Goal: Information Seeking & Learning: Learn about a topic

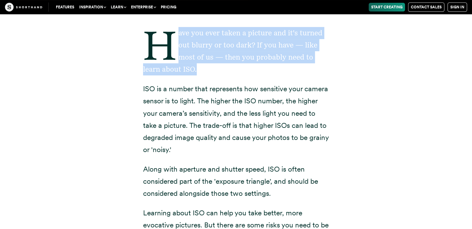
drag, startPoint x: 178, startPoint y: 32, endPoint x: 205, endPoint y: 71, distance: 47.3
click at [205, 71] on p "Have you ever taken a picture and it's turned out blurry or too dark? If you ha…" at bounding box center [236, 51] width 186 height 48
copy p "ave you ever taken a picture and it's turned out blurry or too dark? If you hav…"
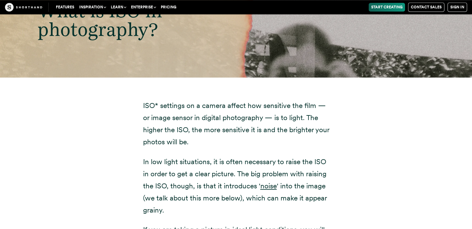
scroll to position [776, 0]
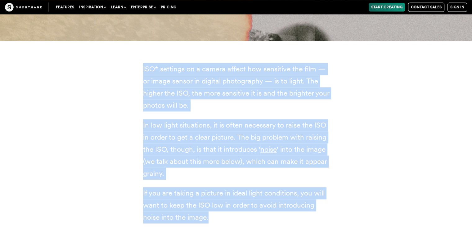
drag, startPoint x: 143, startPoint y: 66, endPoint x: 228, endPoint y: 213, distance: 169.9
click at [228, 213] on div "ISO* settings on a camera affect how sensitive the film — or image sensor in di…" at bounding box center [236, 197] width 186 height 268
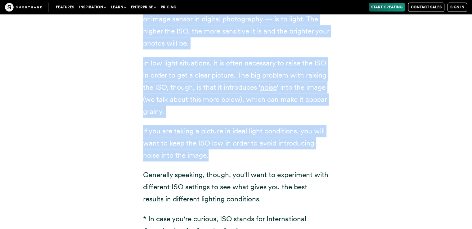
scroll to position [807, 0]
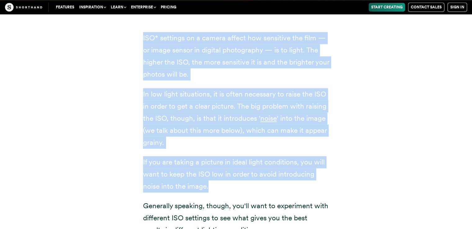
click at [141, 35] on div "ISO* settings on a camera affect how sensitive the film — or image sensor in di…" at bounding box center [236, 168] width 211 height 316
click at [143, 36] on p "ISO* settings on a camera affect how sensitive the film — or image sensor in di…" at bounding box center [236, 56] width 186 height 48
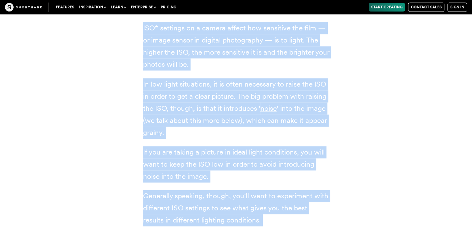
scroll to position [824, 0]
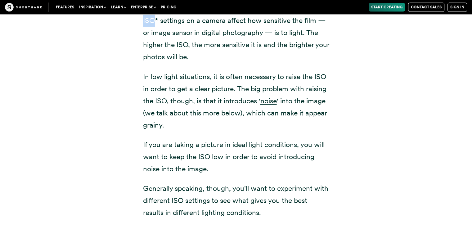
drag, startPoint x: 143, startPoint y: 36, endPoint x: 135, endPoint y: 23, distance: 15.0
click at [135, 23] on div "ISO* settings on a camera affect how sensitive the film — or image sensor in di…" at bounding box center [236, 150] width 211 height 316
click at [136, 23] on div "ISO* settings on a camera affect how sensitive the film — or image sensor in di…" at bounding box center [236, 150] width 211 height 316
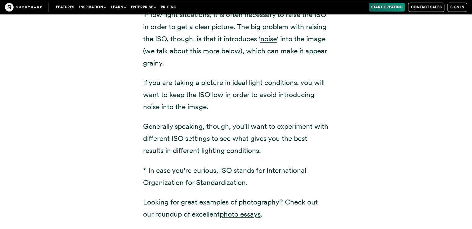
scroll to position [900, 0]
